Goal: Download file/media

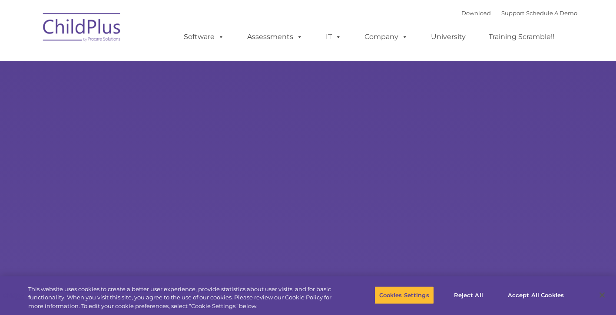
select select "MEDIUM"
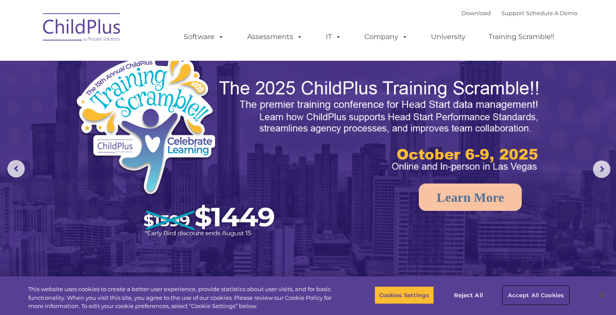
click at [521, 293] on button "Accept All Cookies" at bounding box center [536, 295] width 66 height 18
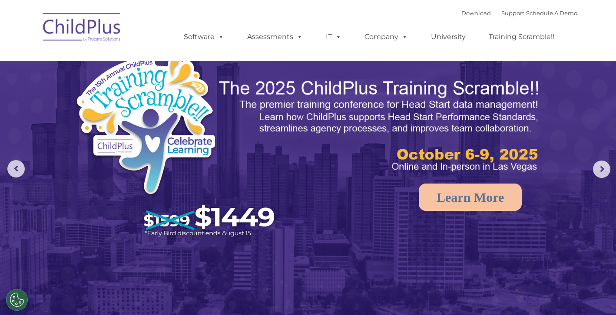
click at [96, 29] on img at bounding box center [82, 28] width 87 height 43
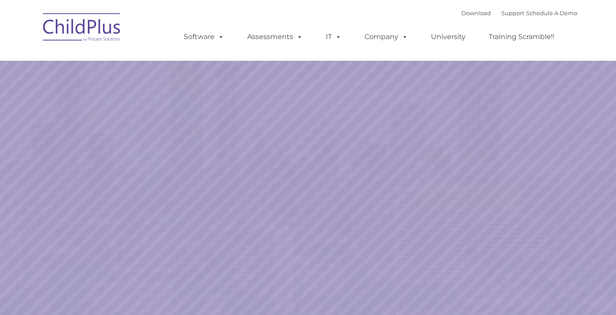
select select "MEDIUM"
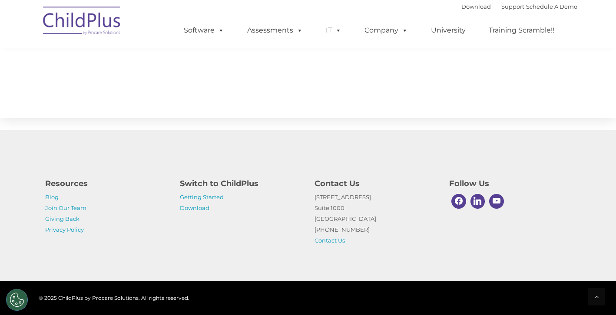
scroll to position [977, 0]
click at [198, 208] on link "Download" at bounding box center [195, 208] width 30 height 7
